Goal: Task Accomplishment & Management: Manage account settings

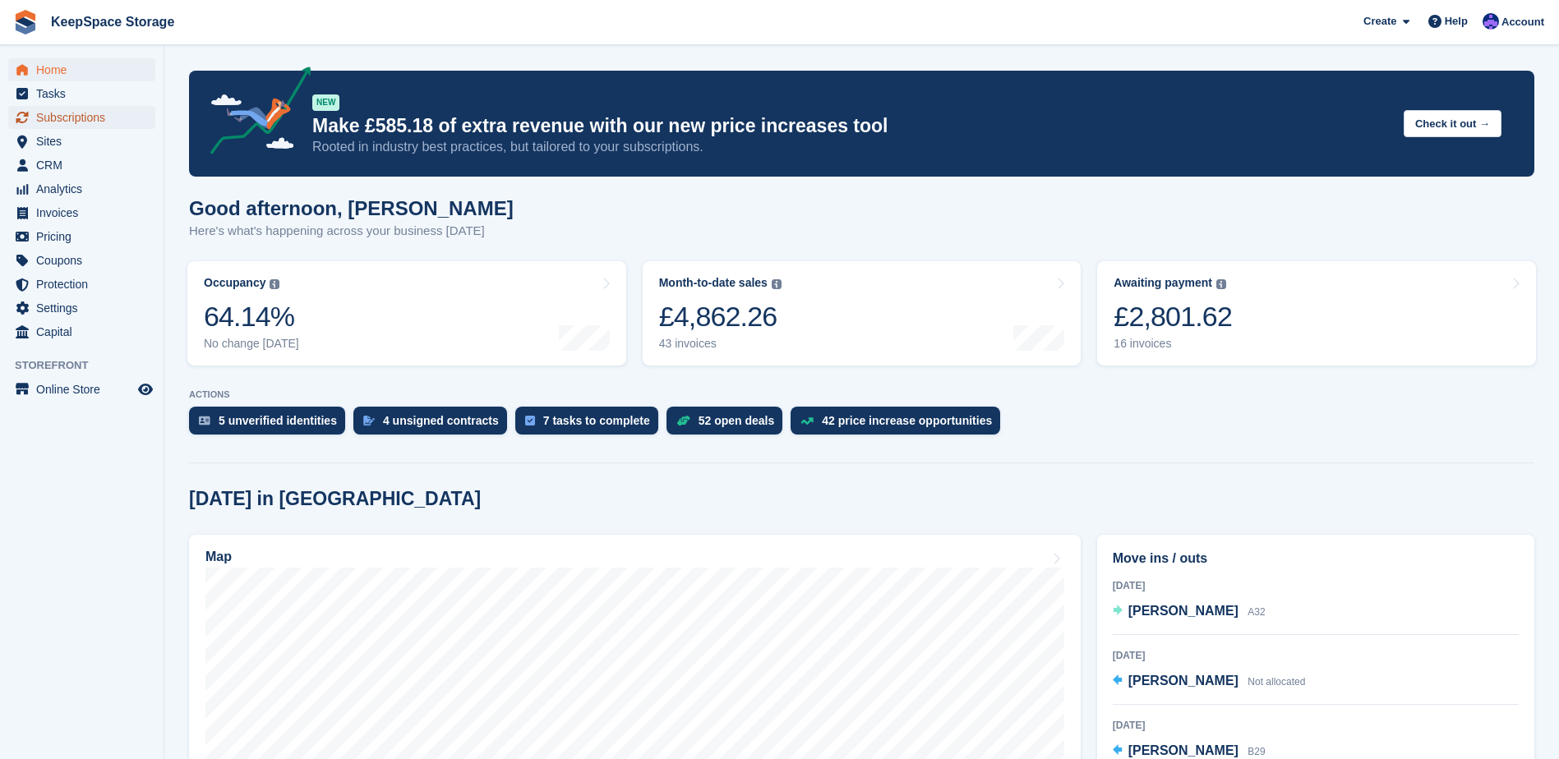
click at [89, 118] on span "Subscriptions" at bounding box center [85, 117] width 99 height 23
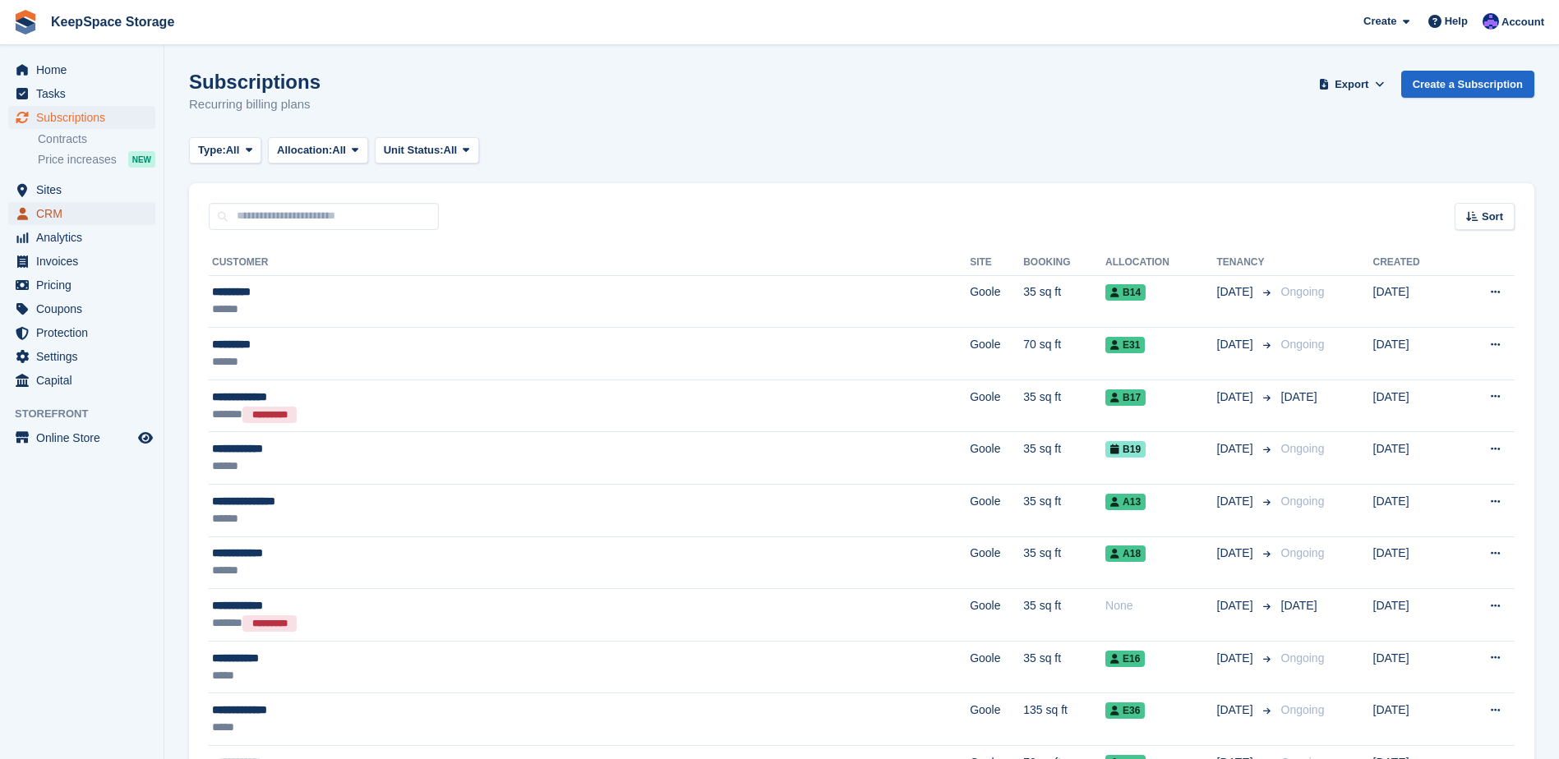
click at [68, 207] on span "CRM" at bounding box center [85, 213] width 99 height 23
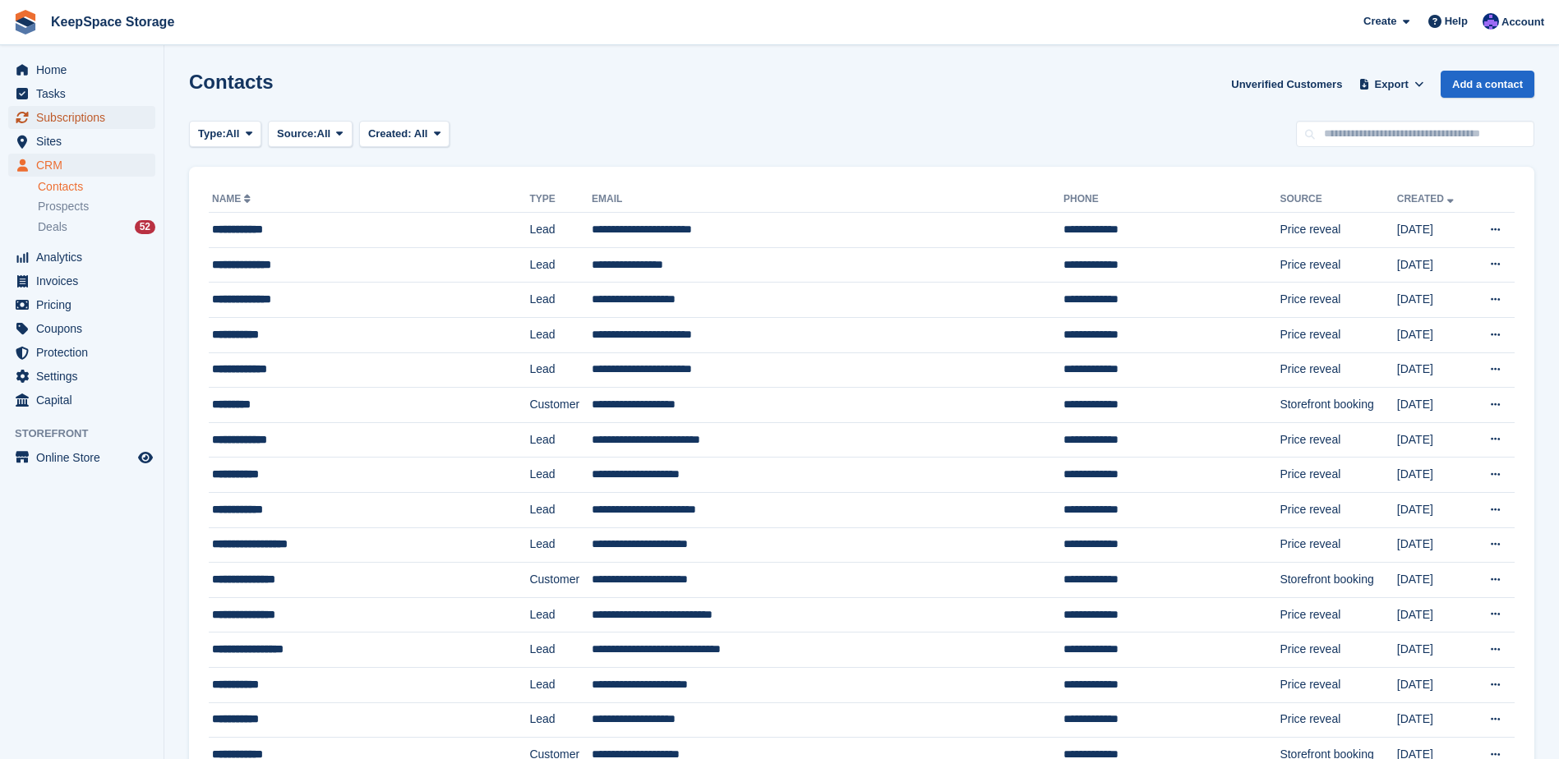
click at [80, 119] on span "Subscriptions" at bounding box center [85, 117] width 99 height 23
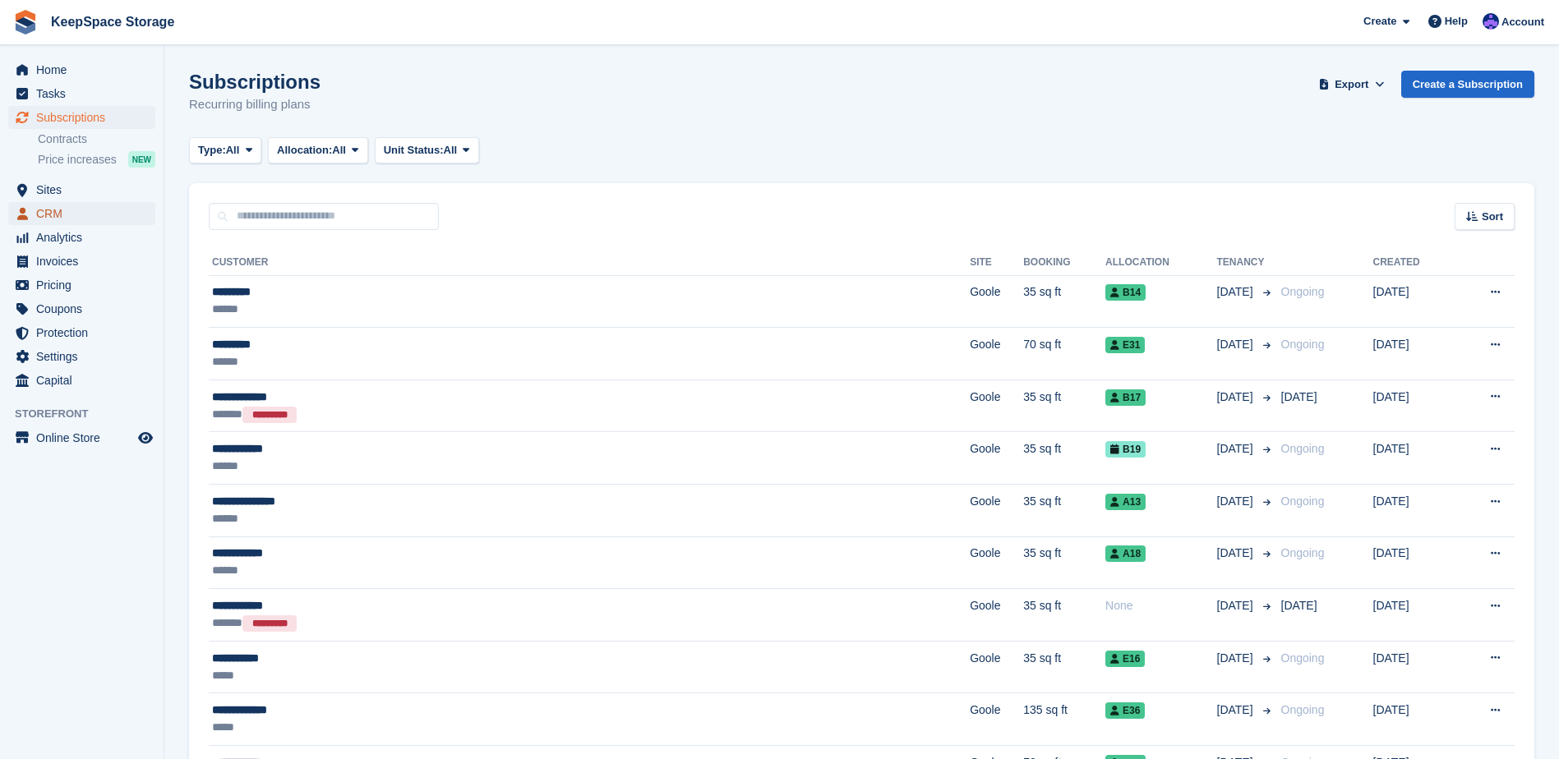
click at [76, 219] on span "CRM" at bounding box center [85, 213] width 99 height 23
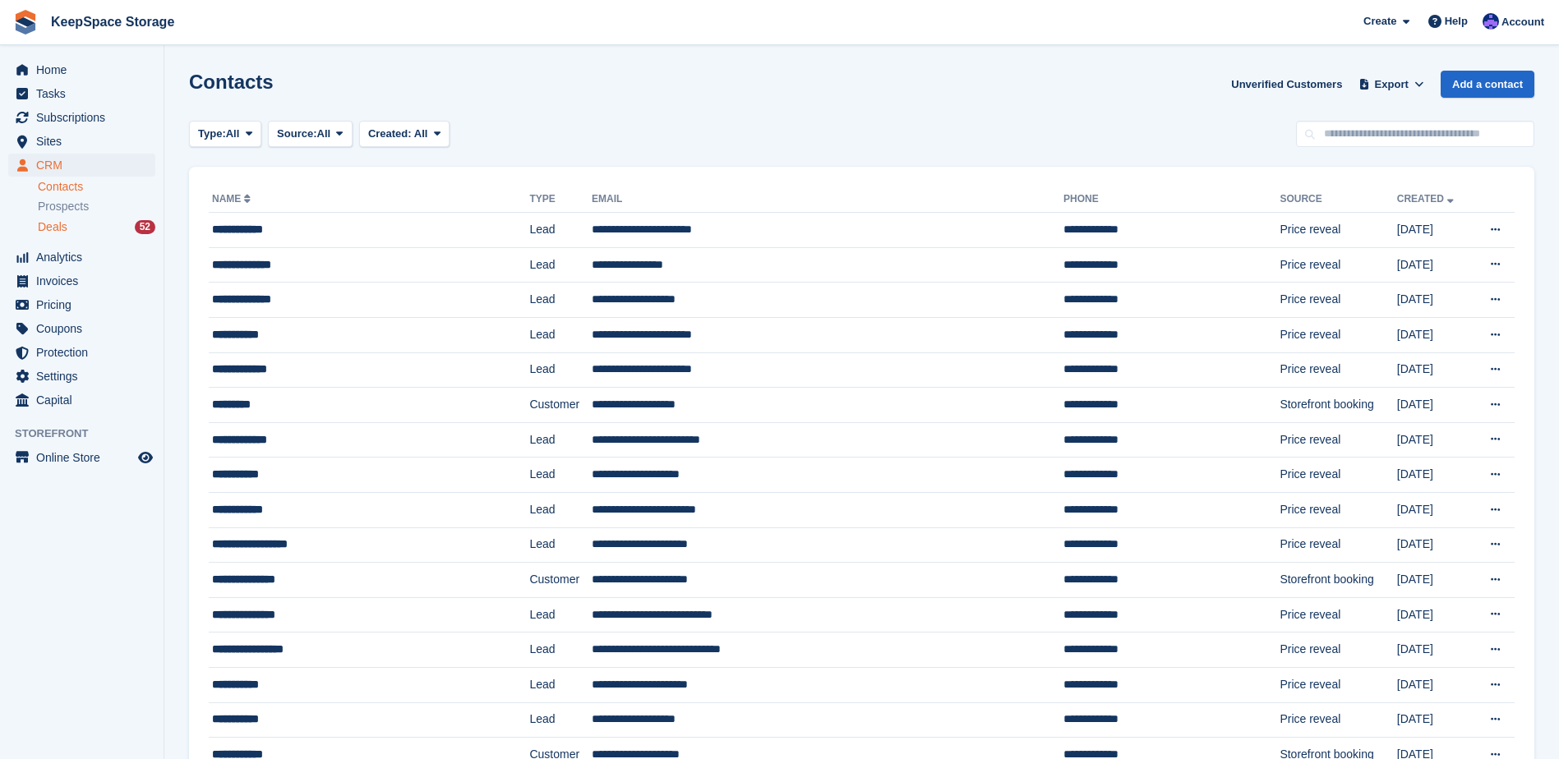
click at [62, 233] on span "Deals" at bounding box center [53, 227] width 30 height 16
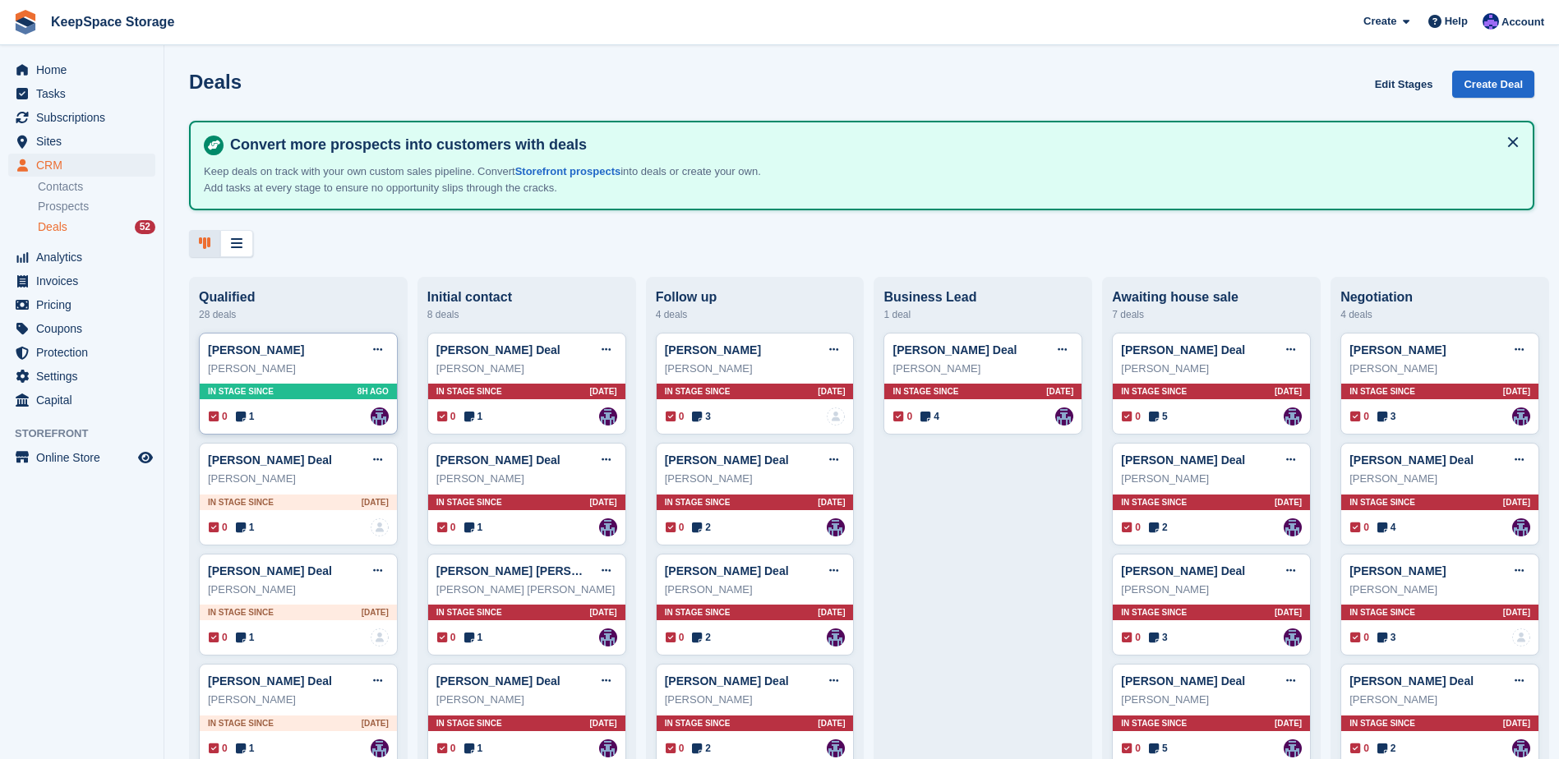
click at [311, 362] on div "Richard Dean Deal Edit deal Mark as won Mark as lost Delete deal" at bounding box center [298, 350] width 181 height 25
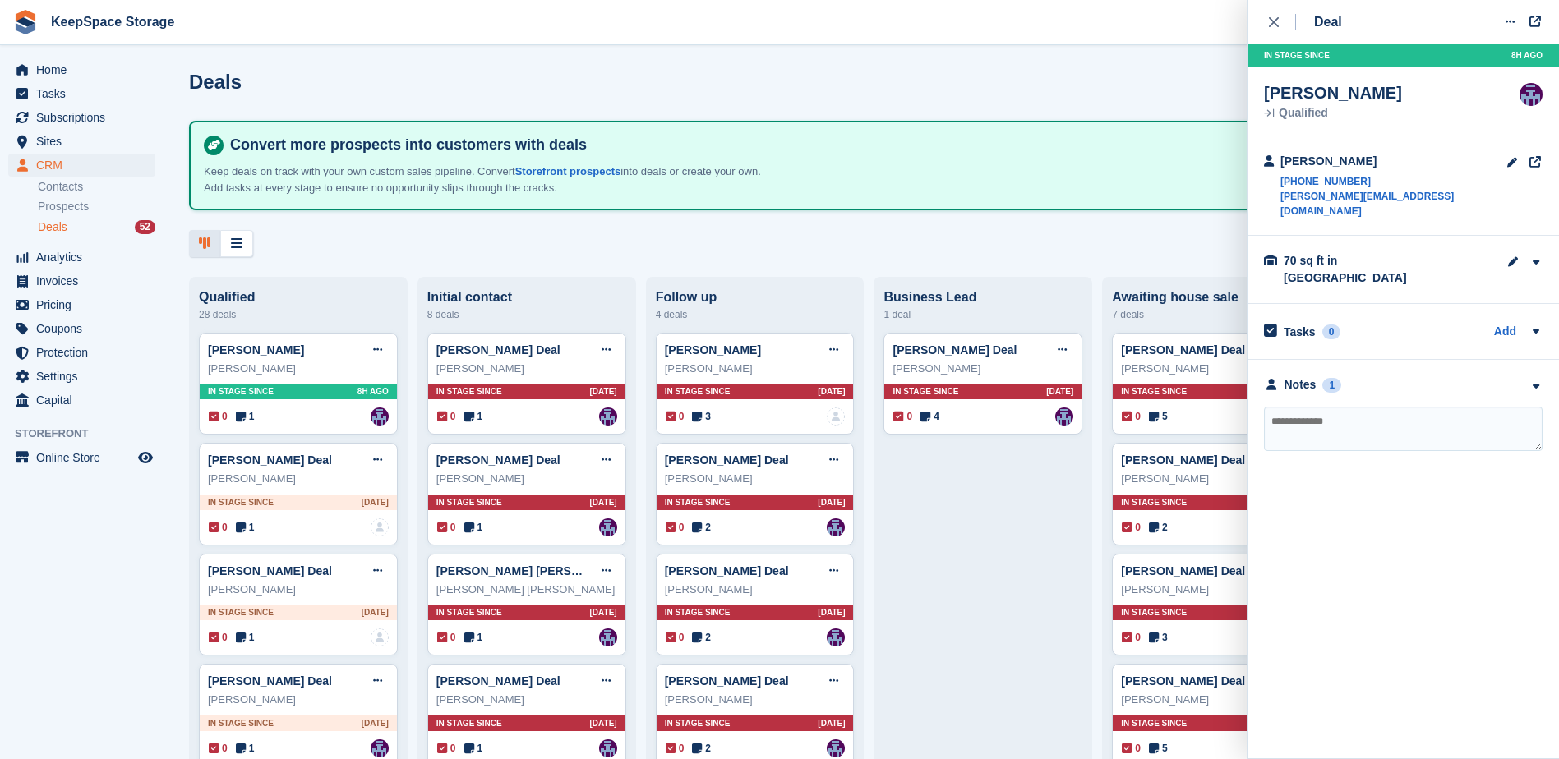
click at [1403, 407] on textarea at bounding box center [1403, 429] width 279 height 44
type textarea "**********"
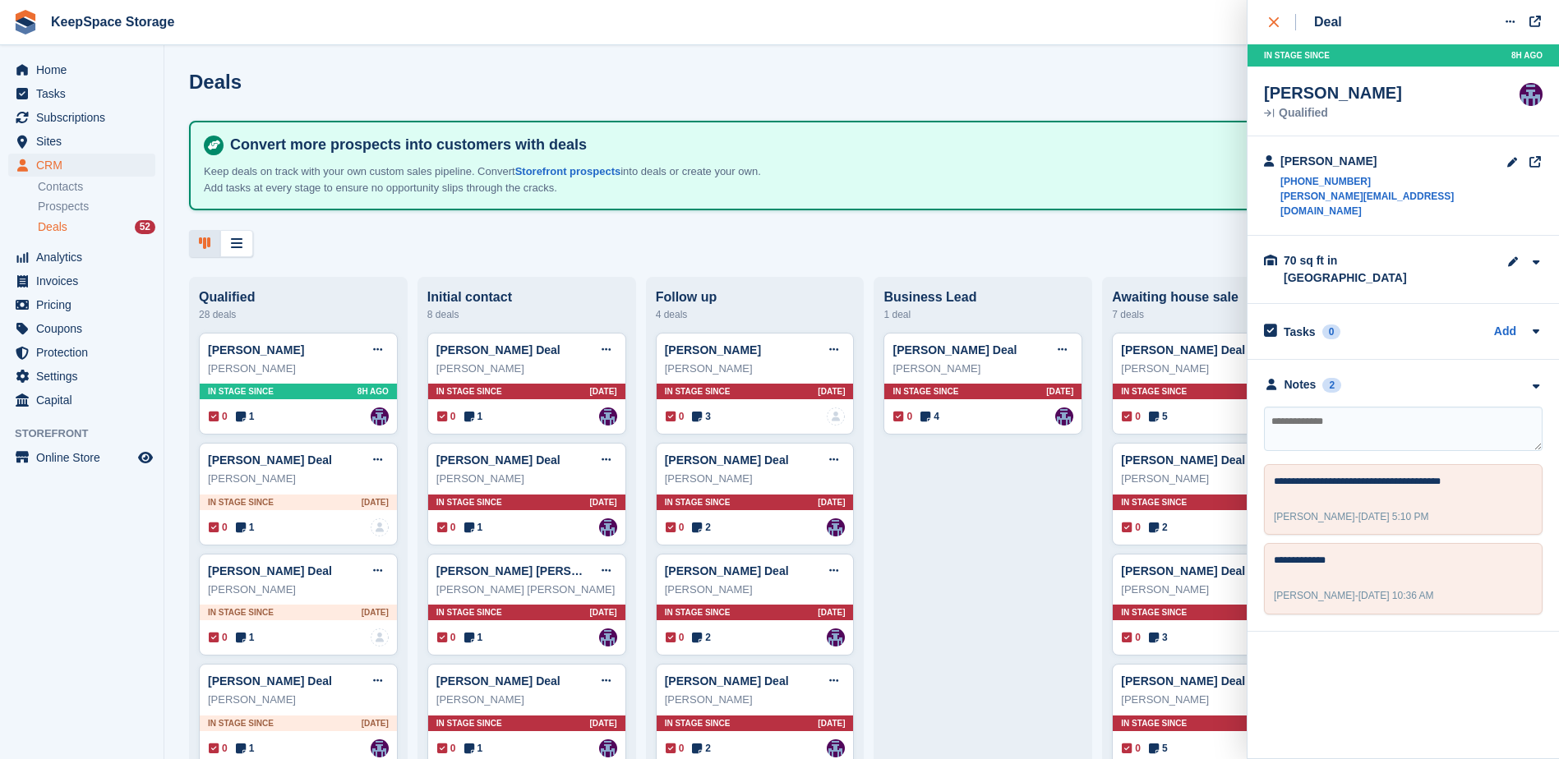
click at [1280, 25] on div "close" at bounding box center [1282, 22] width 27 height 16
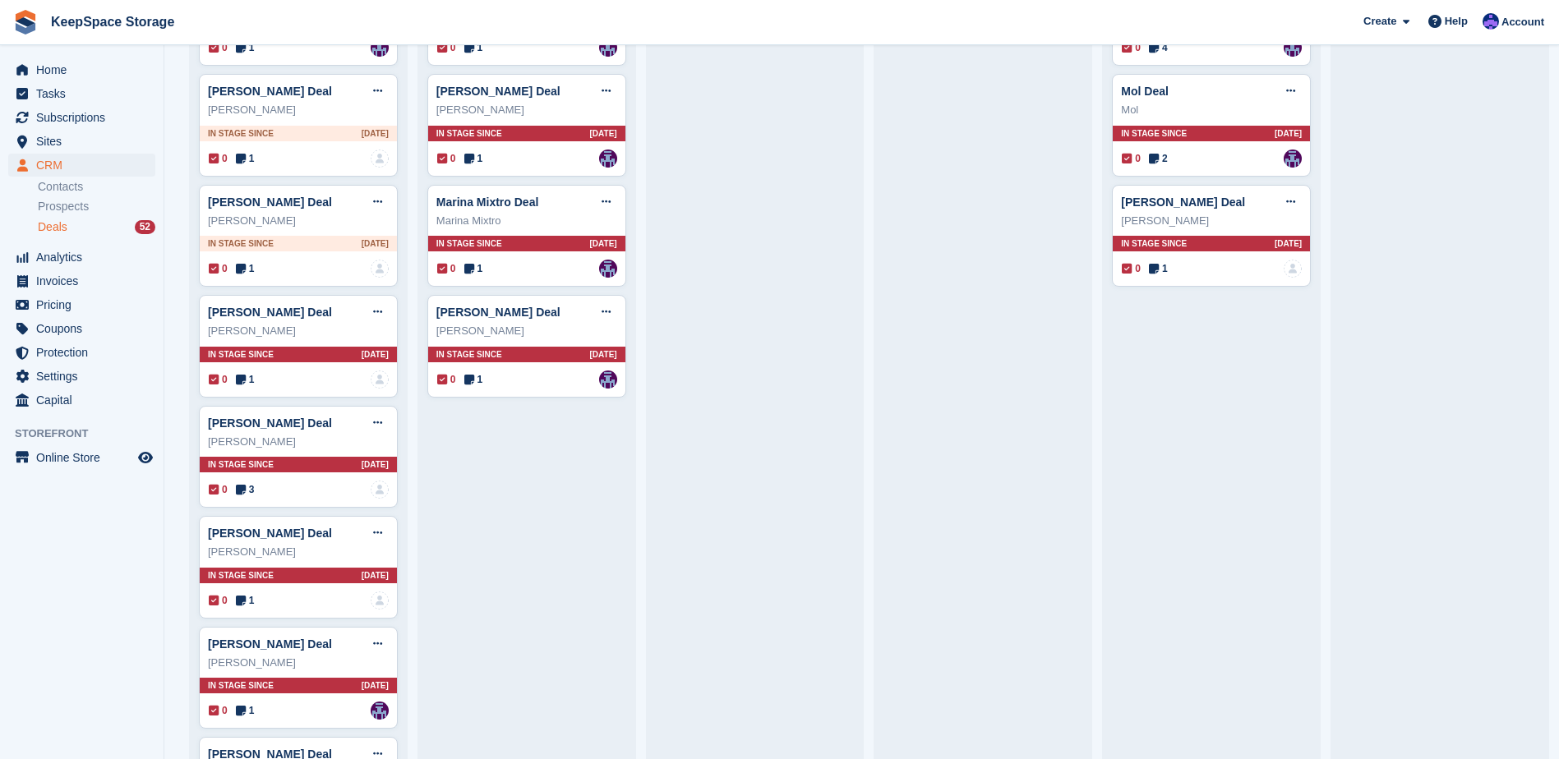
scroll to position [822, 0]
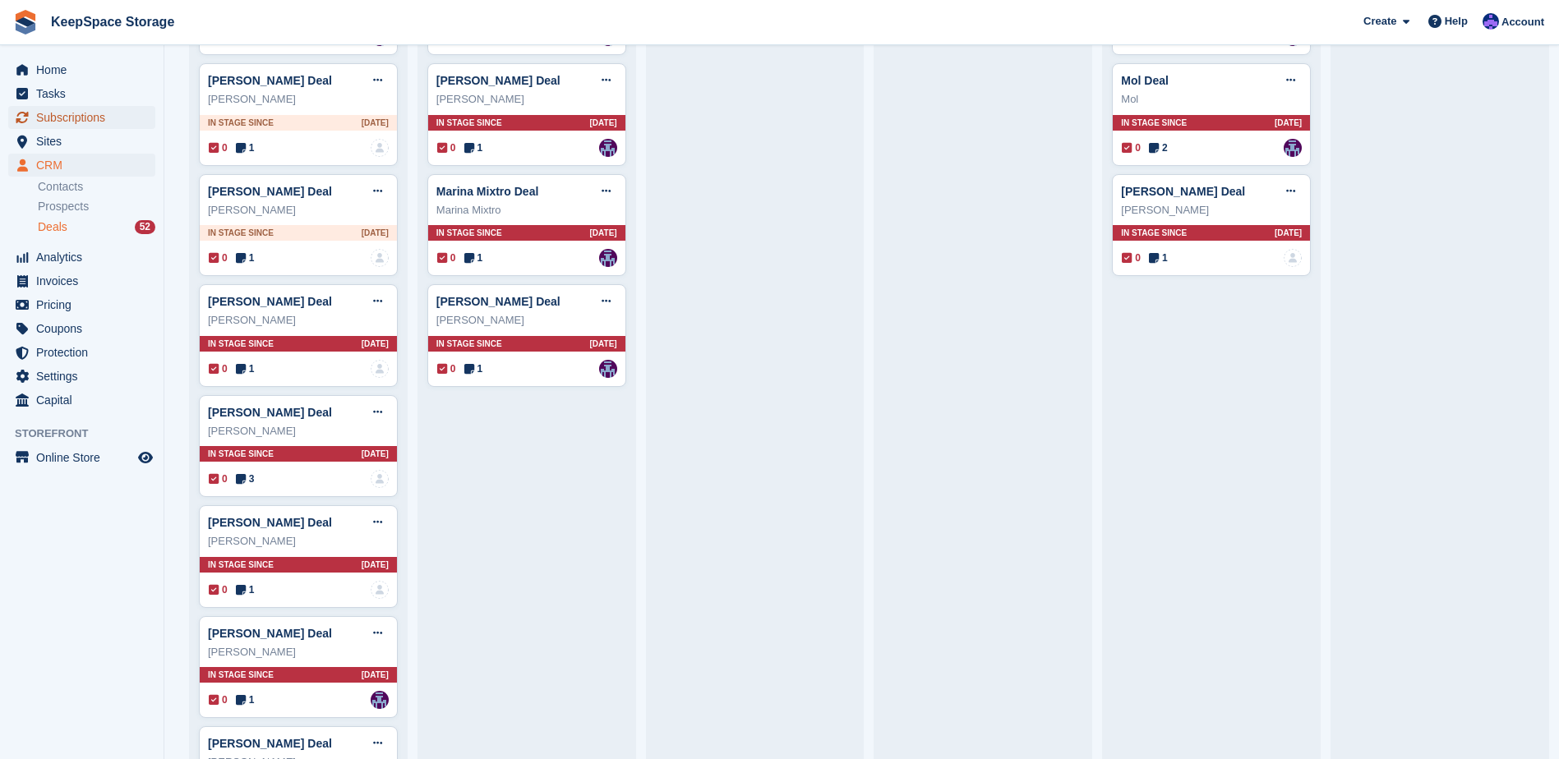
click at [74, 115] on span "Subscriptions" at bounding box center [85, 117] width 99 height 23
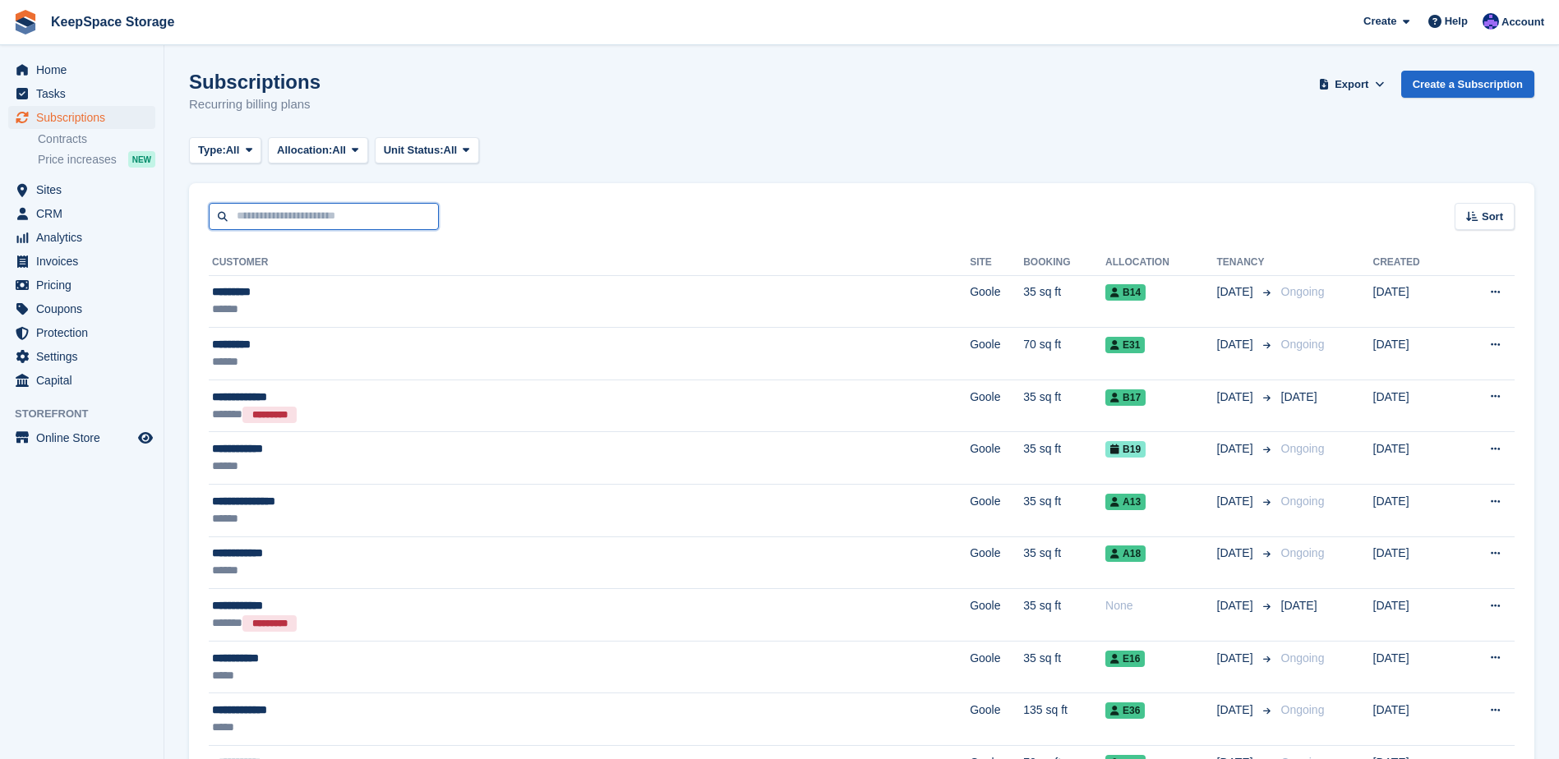
click at [434, 214] on input "text" at bounding box center [324, 216] width 230 height 27
type input "****"
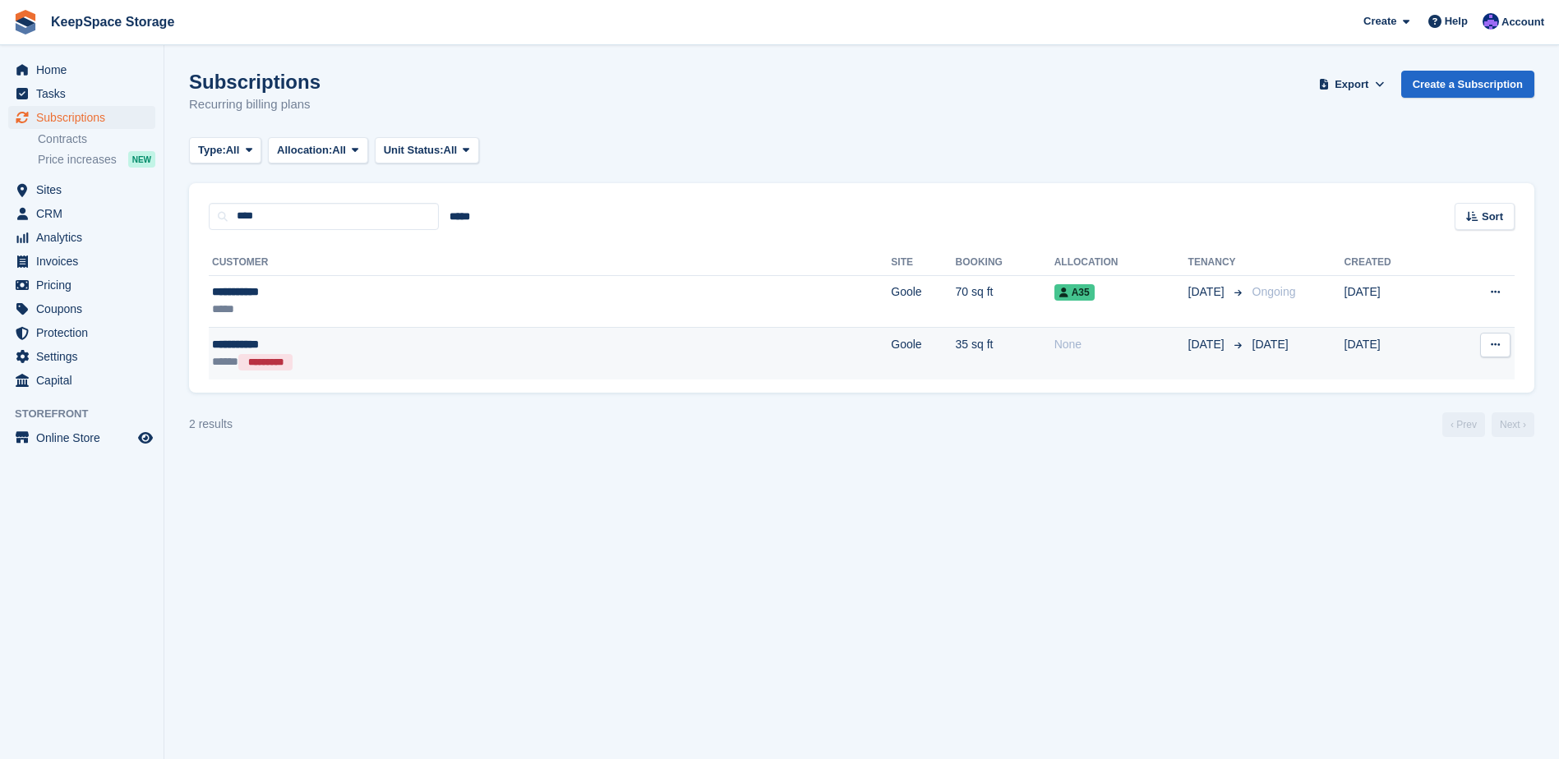
click at [956, 357] on td "35 sq ft" at bounding box center [1005, 354] width 99 height 52
